Goal: Task Accomplishment & Management: Complete application form

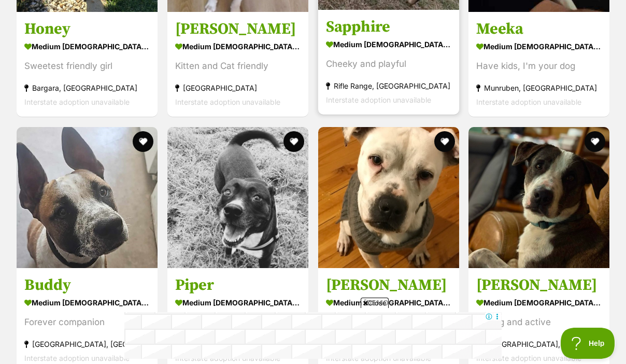
scroll to position [1344, 0]
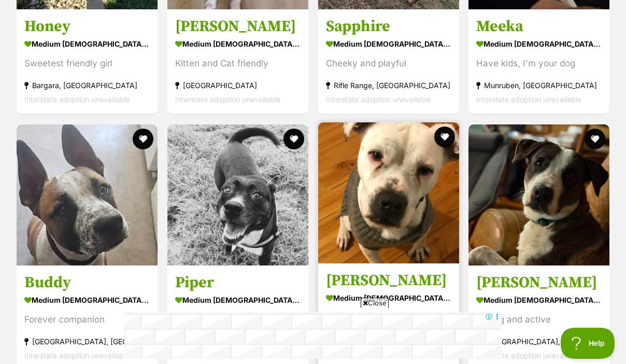
click at [369, 271] on h3 "Douglas" at bounding box center [388, 281] width 125 height 20
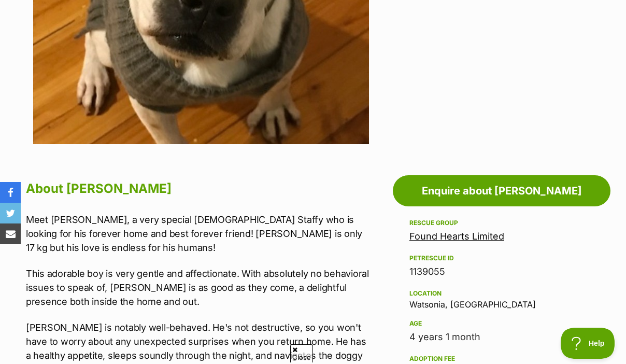
scroll to position [430, 0]
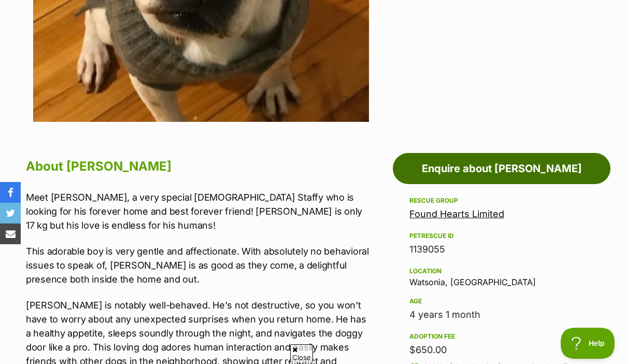
click at [462, 157] on link "Enquire about Douglas" at bounding box center [502, 168] width 218 height 31
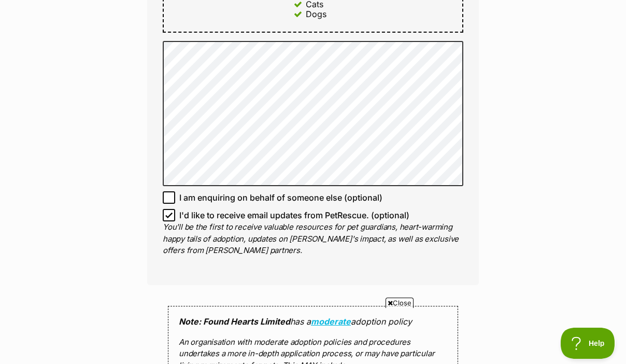
scroll to position [701, 0]
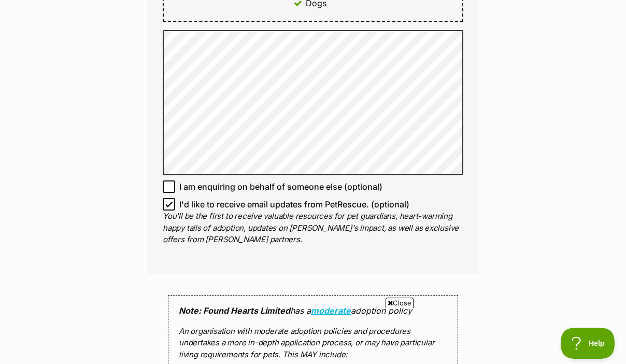
click at [167, 202] on icon at bounding box center [169, 204] width 6 height 5
click at [167, 198] on input "I'd like to receive email updates from PetRescue. (optional)" at bounding box center [169, 204] width 12 height 12
checkbox input "false"
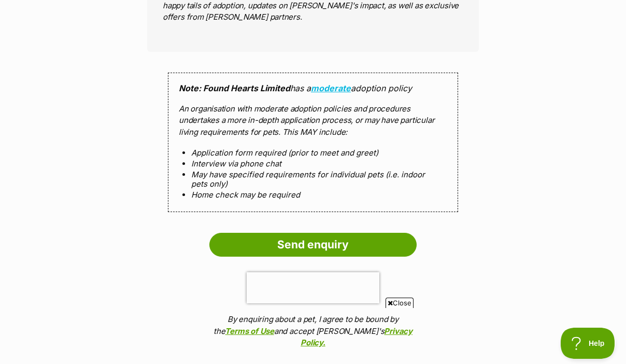
scroll to position [1099, 0]
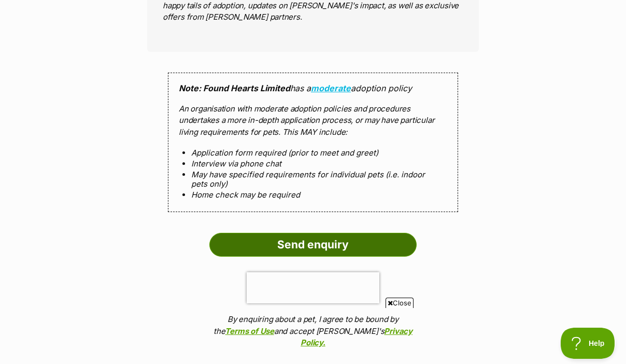
click at [285, 233] on input "Send enquiry" at bounding box center [312, 245] width 207 height 24
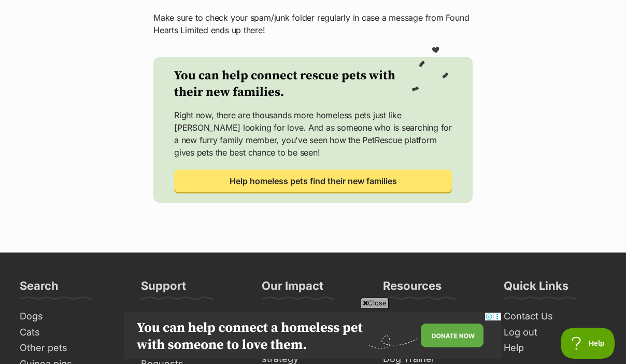
scroll to position [412, 0]
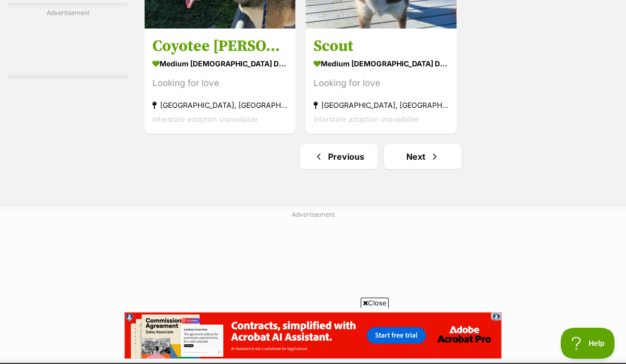
scroll to position [2392, 0]
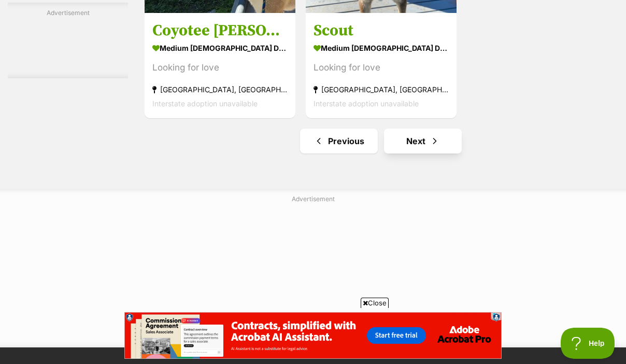
click at [414, 153] on link "Next" at bounding box center [423, 141] width 78 height 25
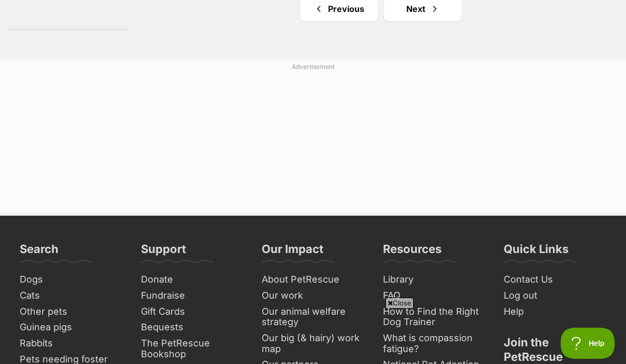
scroll to position [2624, 0]
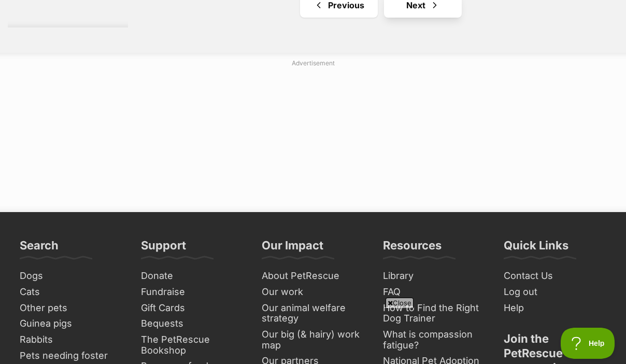
click at [392, 18] on link "Next" at bounding box center [423, 5] width 78 height 25
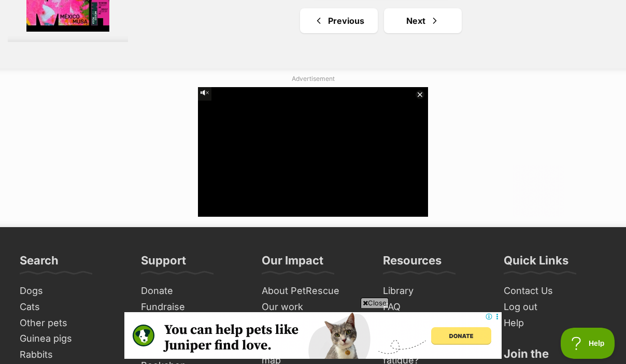
scroll to position [2532, 0]
